Goal: Obtain resource: Obtain resource

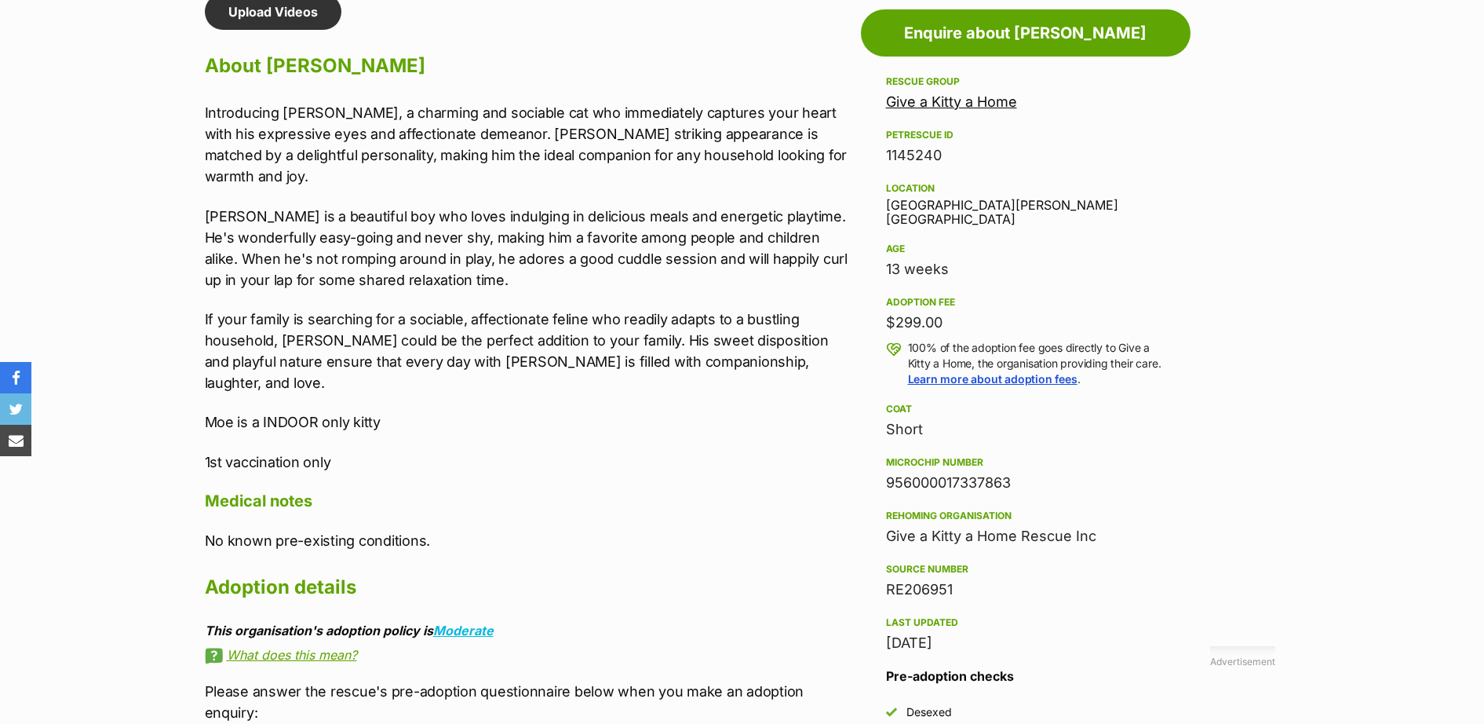
drag, startPoint x: 1016, startPoint y: 470, endPoint x: 888, endPoint y: 474, distance: 128.8
click at [888, 474] on div "956000017337863" at bounding box center [1025, 483] width 279 height 22
drag, startPoint x: 888, startPoint y: 474, endPoint x: 888, endPoint y: 464, distance: 10.2
copy div "956000017337863"
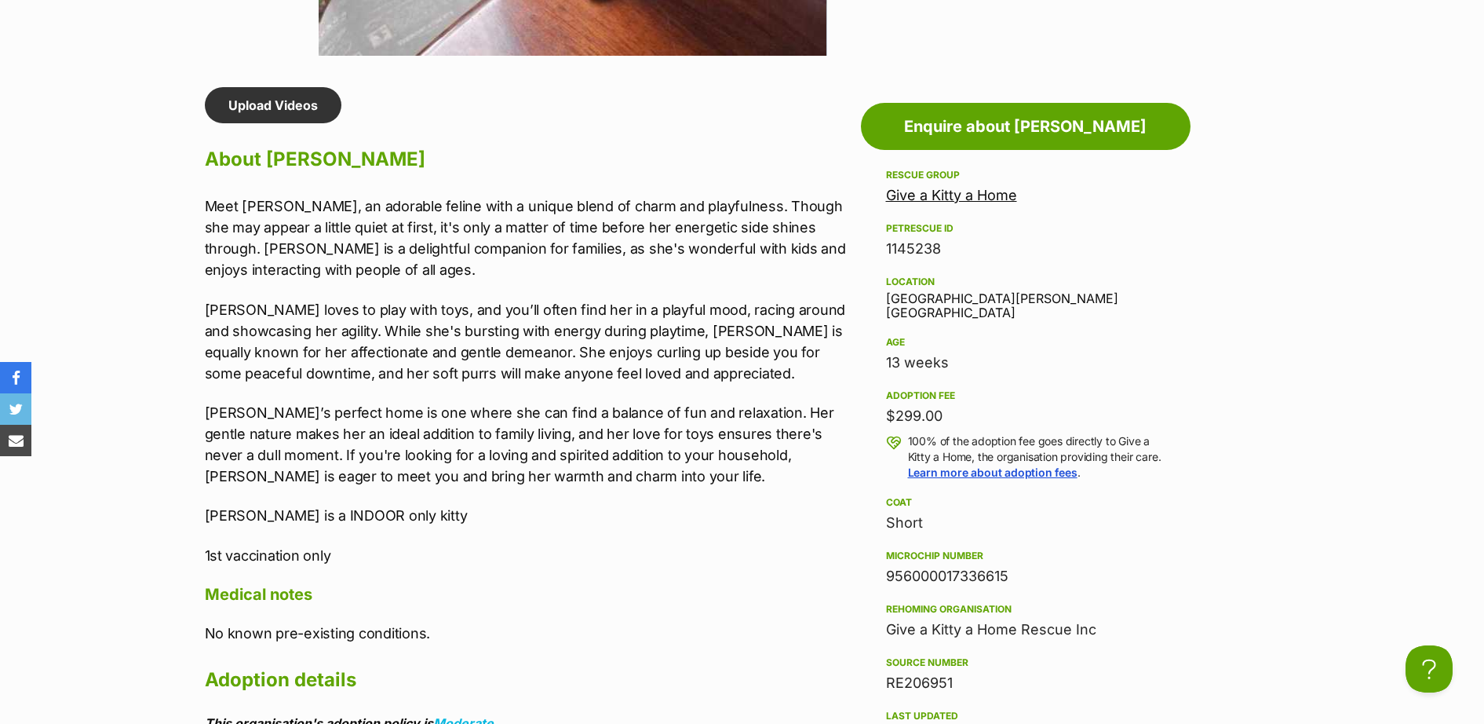
scroll to position [1373, 0]
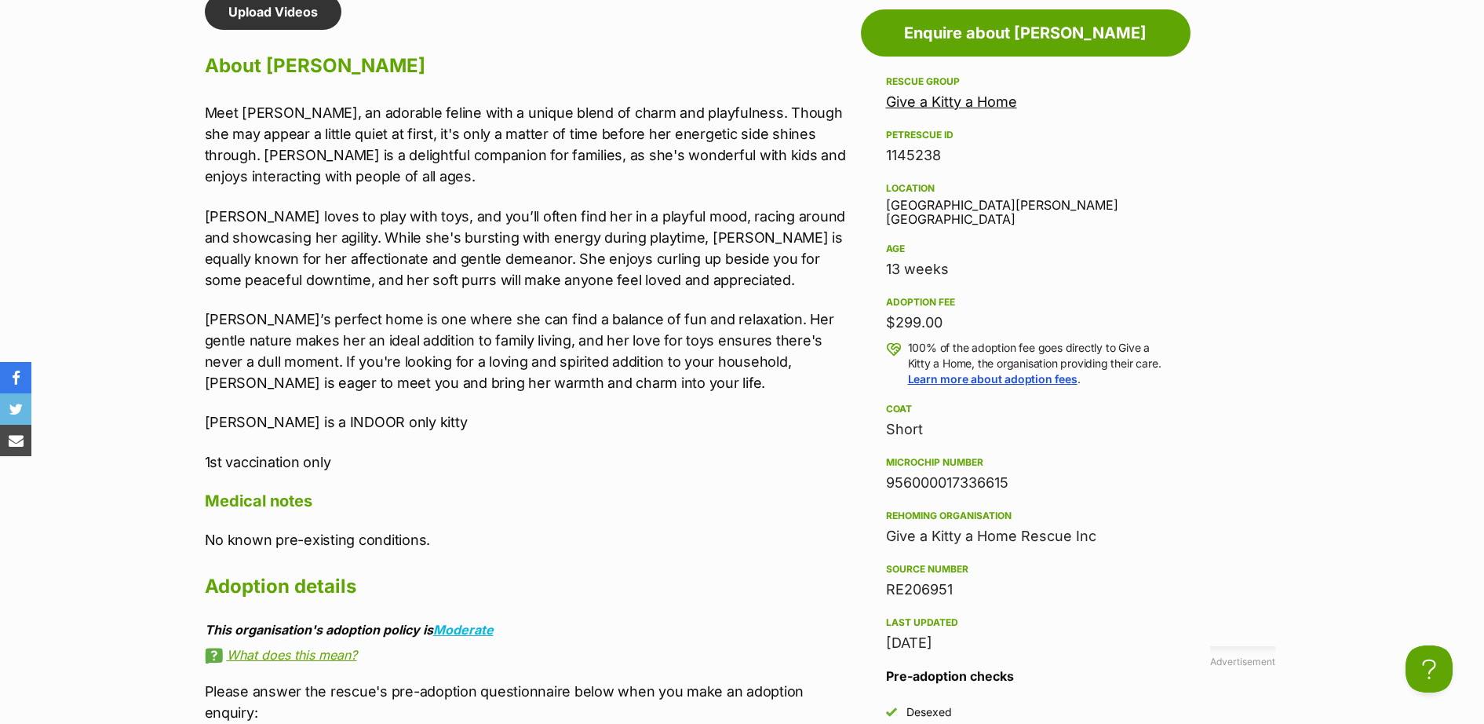
drag, startPoint x: 1023, startPoint y: 461, endPoint x: 888, endPoint y: 465, distance: 135.0
click at [888, 472] on div "956000017336615" at bounding box center [1025, 483] width 279 height 22
copy div "956000017336615"
